Goal: Task Accomplishment & Management: Manage account settings

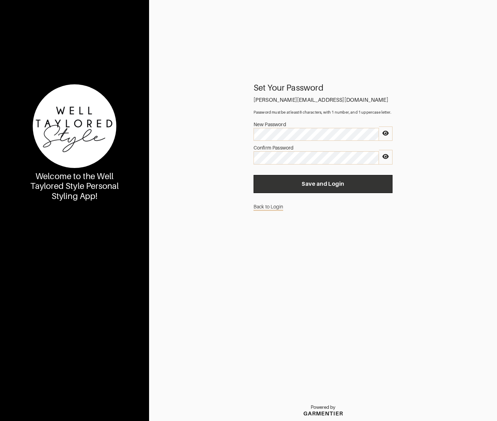
click at [376, 179] on button "Save and Login" at bounding box center [323, 184] width 139 height 18
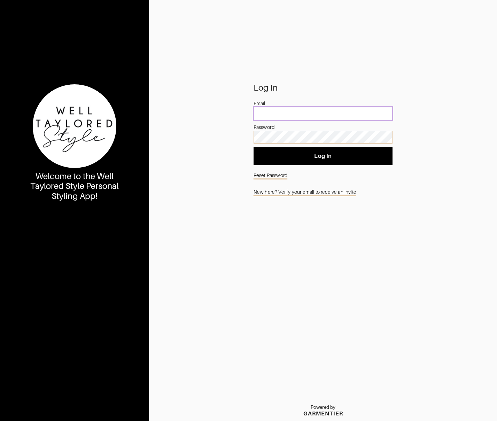
click at [277, 111] on input "email" at bounding box center [323, 113] width 139 height 13
paste input "[PERSON_NAME][EMAIL_ADDRESS][DOMAIN_NAME]"
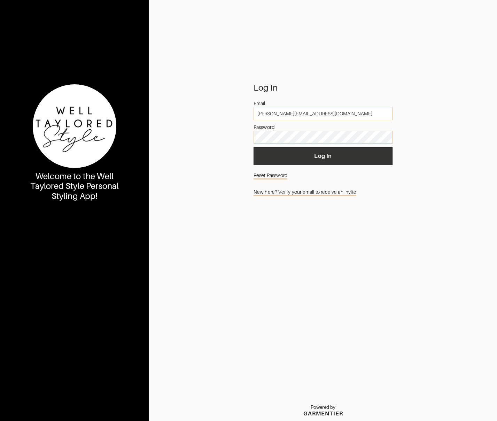
click at [307, 153] on span "Log In" at bounding box center [323, 156] width 128 height 7
click at [375, 157] on span "Log In" at bounding box center [323, 156] width 128 height 7
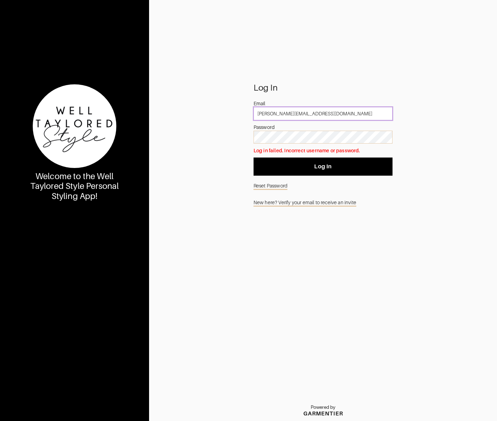
click at [281, 114] on input "[PERSON_NAME][EMAIL_ADDRESS][DOMAIN_NAME]" at bounding box center [323, 113] width 139 height 13
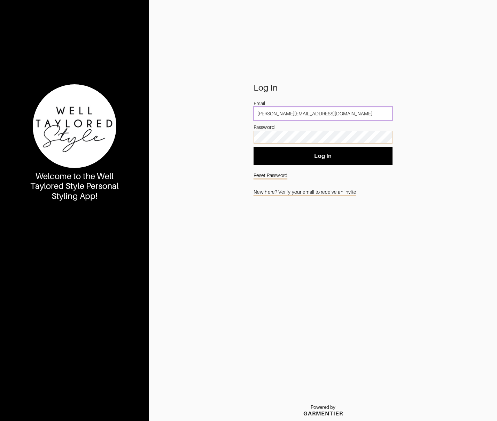
click at [281, 114] on input "[PERSON_NAME][EMAIL_ADDRESS][DOMAIN_NAME]" at bounding box center [323, 113] width 139 height 13
type input "[PERSON_NAME][EMAIL_ADDRESS][DOMAIN_NAME]"
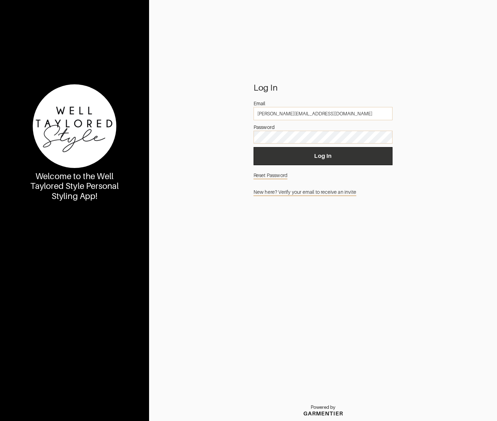
click at [319, 156] on span "Log In" at bounding box center [323, 156] width 128 height 7
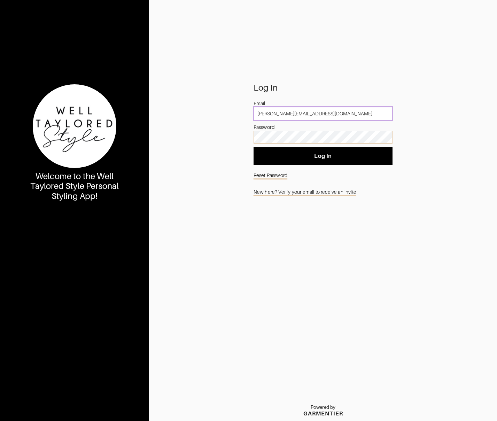
type input "[PERSON_NAME][EMAIL_ADDRESS][DOMAIN_NAME]"
click at [424, 191] on div "Log In Email david@davidtisch.com Password Log In Reset Password New here? Veri…" at bounding box center [323, 252] width 348 height 337
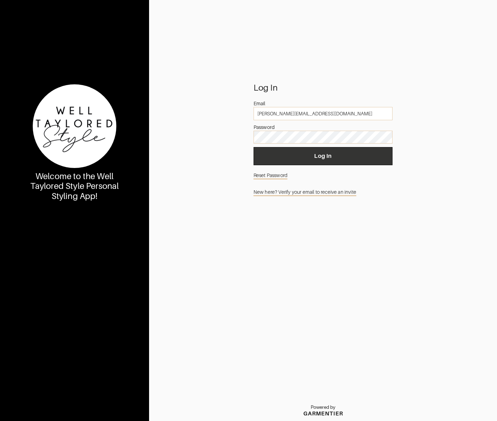
click at [369, 157] on span "Log In" at bounding box center [323, 156] width 128 height 7
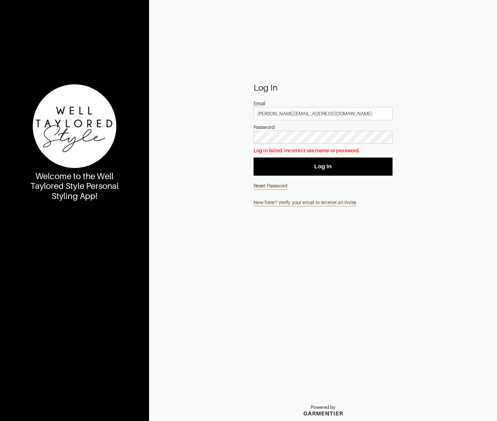
click at [265, 186] on link "Reset Password" at bounding box center [323, 185] width 139 height 13
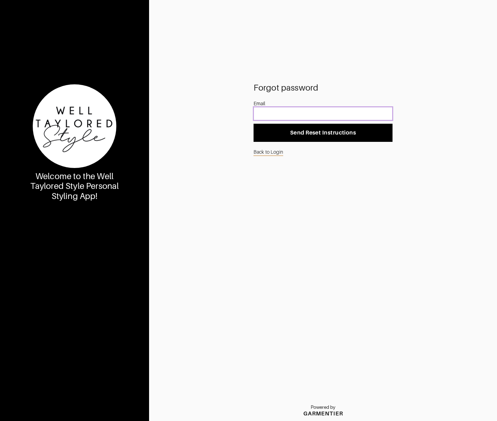
click at [279, 114] on input "email" at bounding box center [323, 113] width 139 height 13
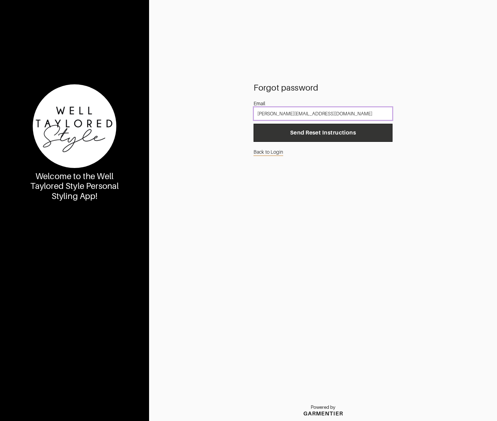
type input "[PERSON_NAME][EMAIL_ADDRESS][DOMAIN_NAME]"
click at [387, 130] on span "Send Reset Instructions" at bounding box center [323, 132] width 128 height 7
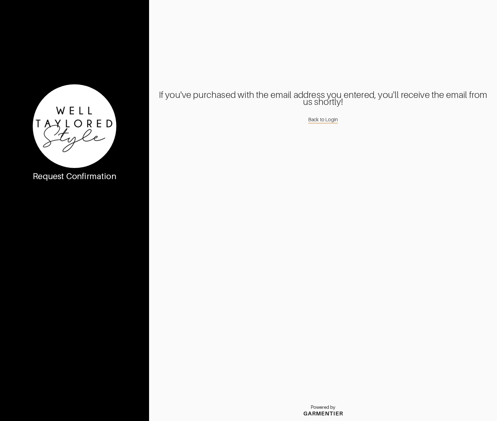
click at [315, 133] on div "If you've purchased with the email address you entered, you'll receive the emai…" at bounding box center [323, 252] width 348 height 337
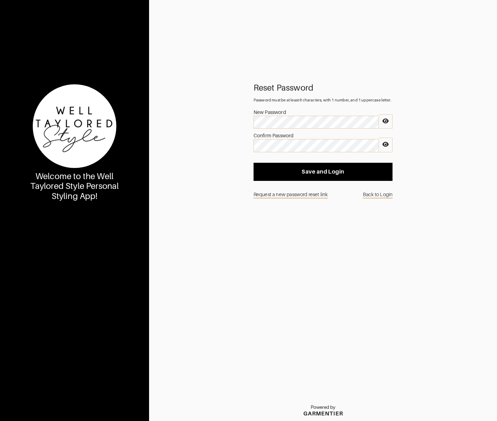
drag, startPoint x: 203, startPoint y: 204, endPoint x: 252, endPoint y: 192, distance: 49.9
click at [203, 204] on div "Reset Password Password must be at least 8 characters, with 1 number, and 1 upp…" at bounding box center [323, 252] width 348 height 337
click at [313, 171] on span "Save and Login" at bounding box center [323, 171] width 128 height 7
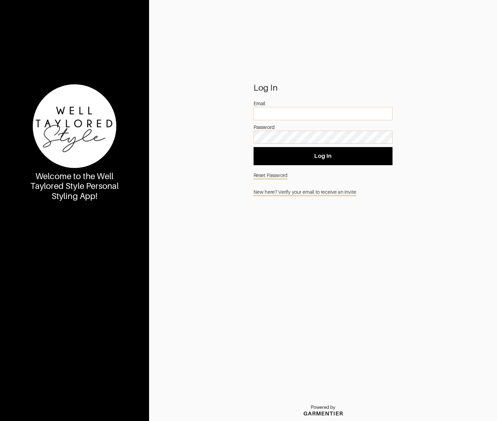
click at [290, 130] on div "Password" at bounding box center [323, 127] width 139 height 7
click at [283, 116] on input "email" at bounding box center [323, 113] width 139 height 13
type input "[PERSON_NAME][EMAIL_ADDRESS][DOMAIN_NAME]"
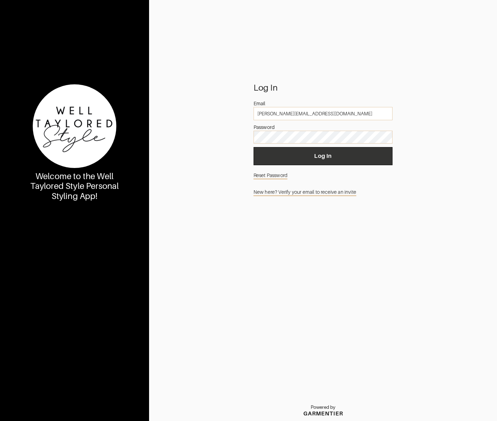
click at [388, 162] on button "Log In" at bounding box center [323, 156] width 139 height 18
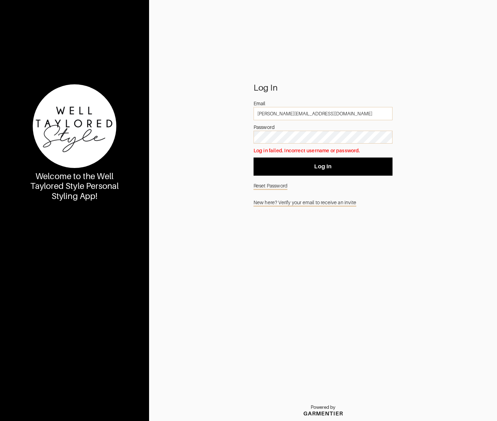
click at [251, 95] on div "Log In Email [PERSON_NAME][EMAIL_ADDRESS][DOMAIN_NAME] Password Log in failed. …" at bounding box center [323, 252] width 348 height 337
